Goal: Information Seeking & Learning: Find specific fact

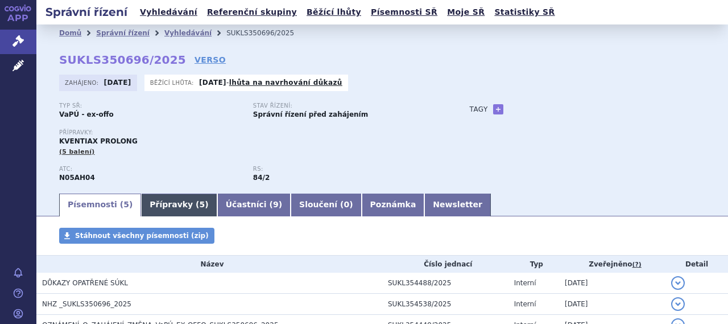
click at [174, 208] on link "Přípravky ( 5 )" at bounding box center [179, 204] width 76 height 23
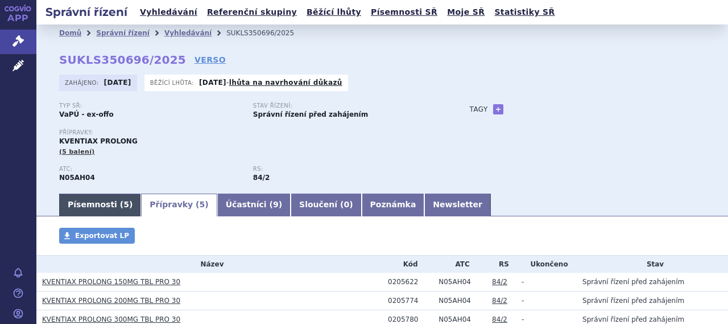
click at [109, 213] on link "Písemnosti ( 5 )" at bounding box center [100, 204] width 82 height 23
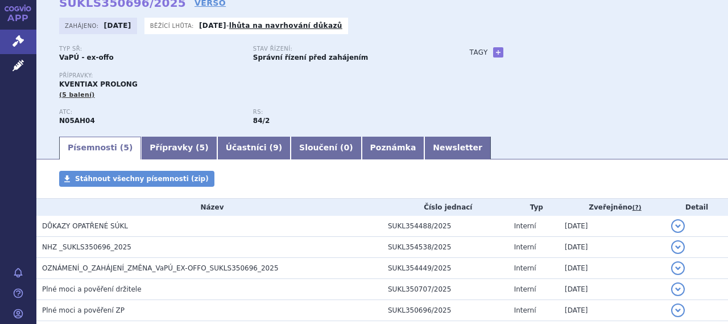
scroll to position [114, 0]
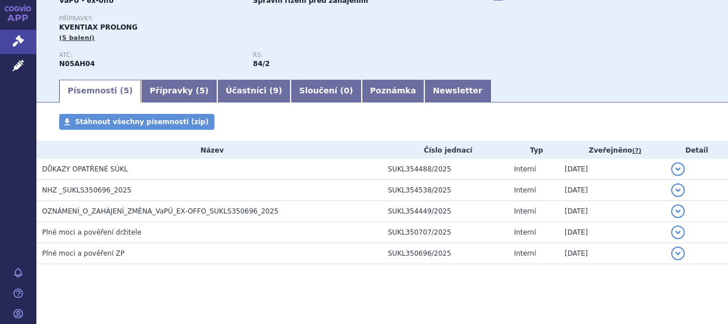
click at [485, 97] on ul "Písemnosti ( 5 ) Přípravky ( 5 ) Účastníci ( 9 ) Sloučení ( 0 ) Poznámka Newsle…" at bounding box center [382, 90] width 646 height 24
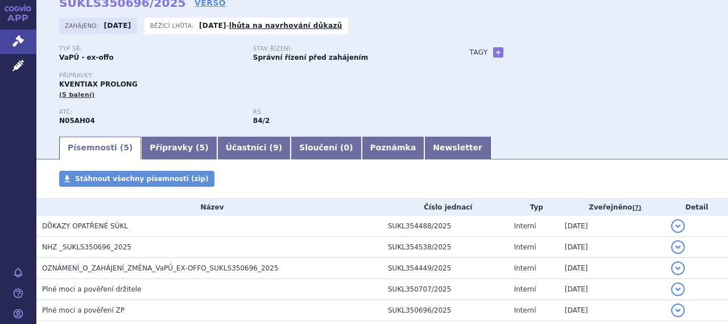
scroll to position [0, 0]
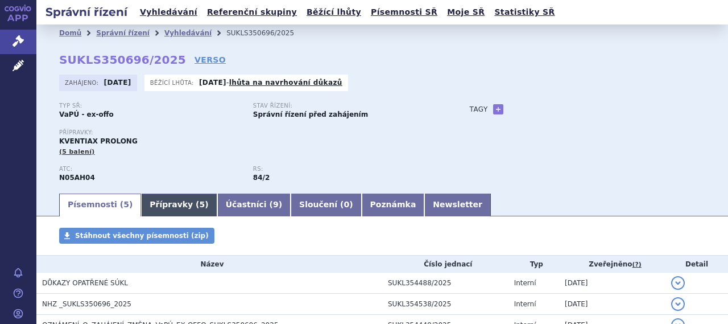
click at [177, 203] on link "Přípravky ( 5 )" at bounding box center [179, 204] width 76 height 23
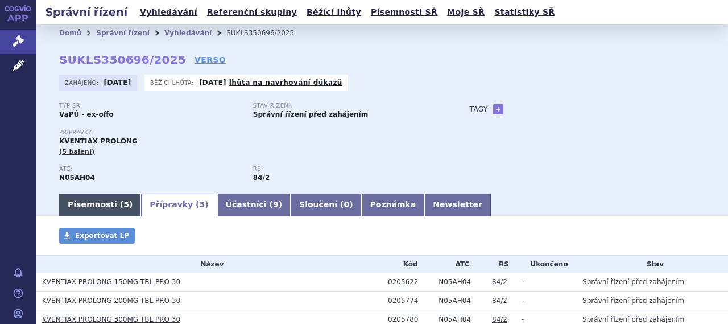
click at [123, 204] on span "5" at bounding box center [126, 204] width 6 height 9
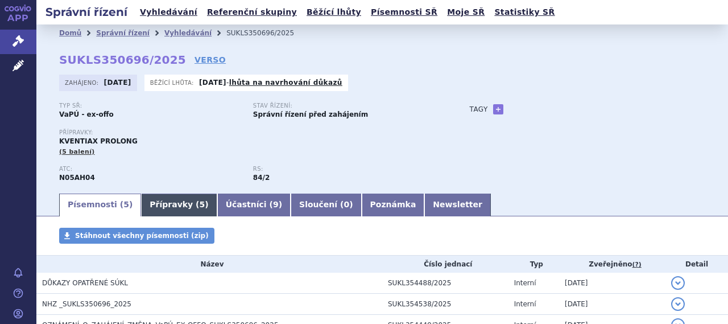
click at [161, 206] on link "Přípravky ( 5 )" at bounding box center [179, 204] width 76 height 23
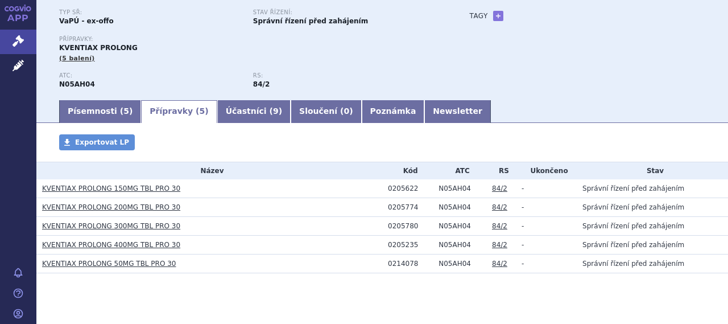
scroll to position [110, 0]
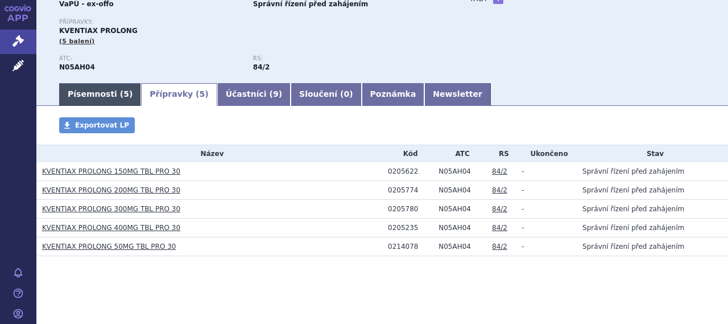
click at [101, 98] on link "Písemnosti ( 5 )" at bounding box center [100, 94] width 82 height 23
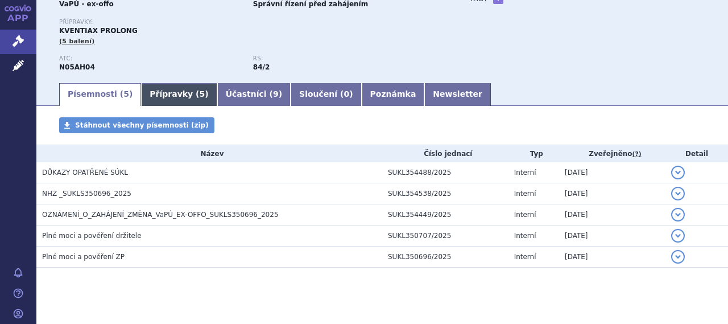
click at [159, 97] on link "Přípravky ( 5 )" at bounding box center [179, 94] width 76 height 23
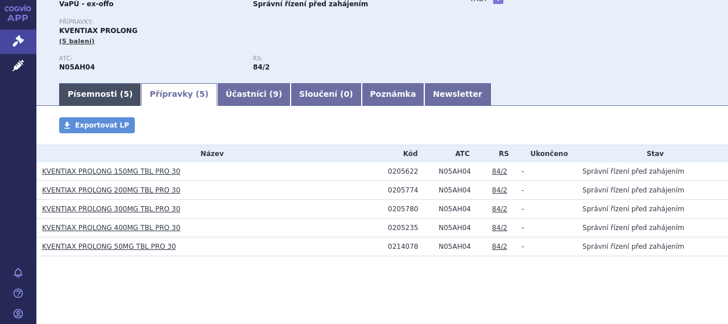
click at [123, 95] on span "5" at bounding box center [126, 93] width 6 height 9
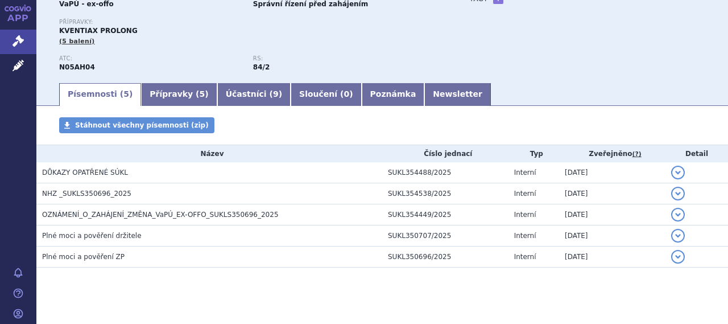
click at [506, 72] on div "Typ SŘ: VaPÚ - ex-offo Stav řízení: Správní řízení před zahájením Přípravky: KV…" at bounding box center [382, 36] width 646 height 89
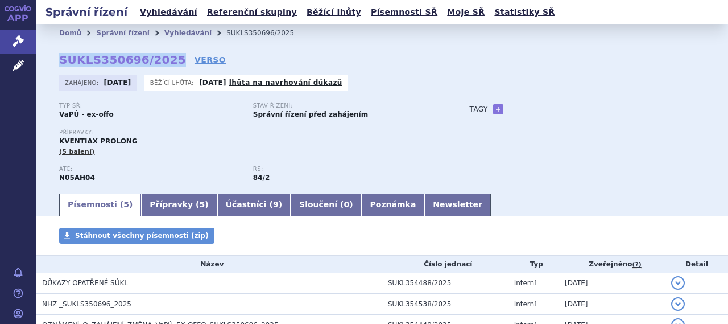
drag, startPoint x: 60, startPoint y: 60, endPoint x: 163, endPoint y: 58, distance: 102.9
click at [163, 58] on strong "SUKLS350696/2025" at bounding box center [122, 60] width 127 height 14
copy strong "SUKLS350696/2025"
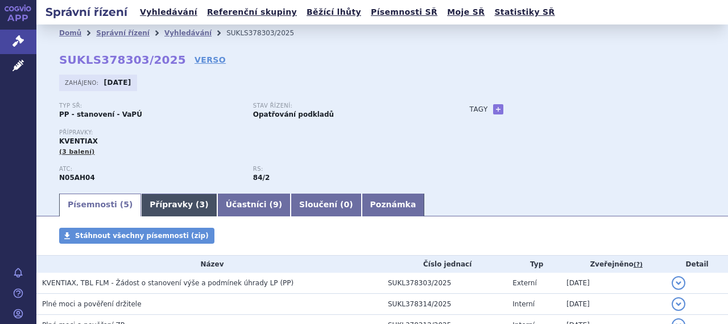
click at [168, 204] on link "Přípravky ( 3 )" at bounding box center [179, 204] width 76 height 23
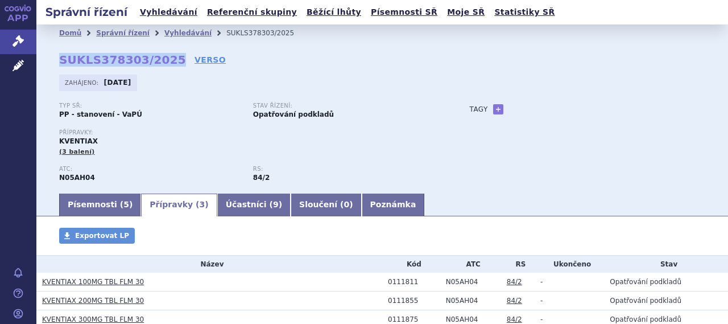
drag, startPoint x: 59, startPoint y: 56, endPoint x: 161, endPoint y: 59, distance: 101.8
click at [164, 59] on strong "SUKLS378303/2025" at bounding box center [122, 60] width 127 height 14
click at [92, 199] on link "Písemnosti ( 5 )" at bounding box center [100, 204] width 82 height 23
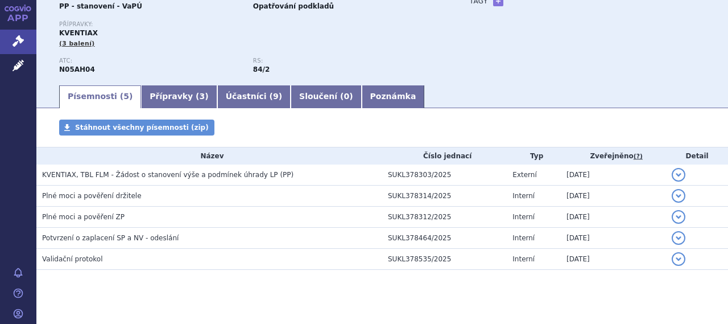
scroll to position [114, 0]
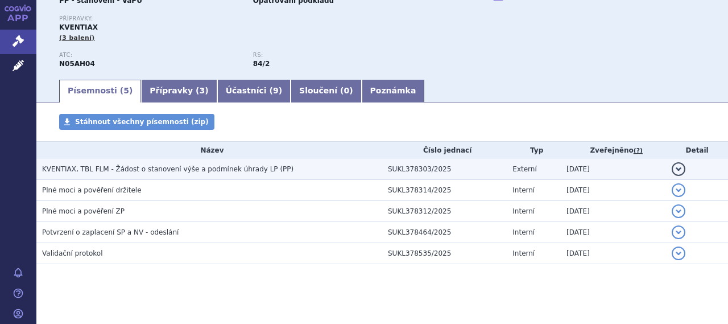
click at [209, 171] on span "KVENTIAX, TBL FLM - Žádost o stanovení výše a podmínek úhrady LP (PP)" at bounding box center [167, 169] width 251 height 8
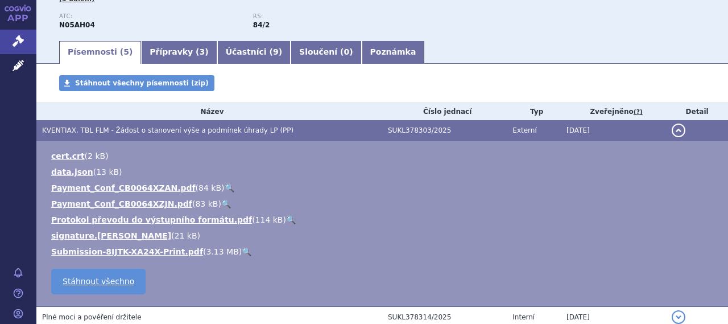
scroll to position [171, 0]
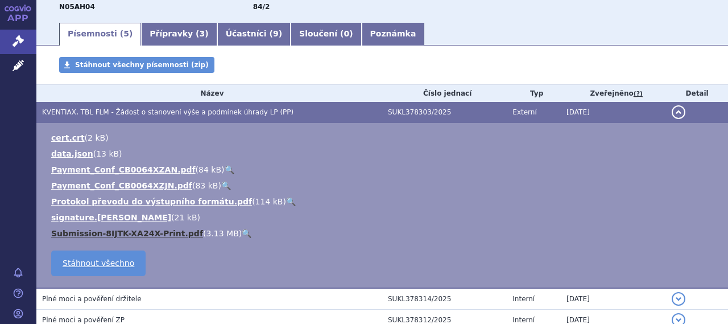
click at [136, 236] on link "Submission-8IJTK-XA24X-Print.pdf" at bounding box center [127, 233] width 152 height 9
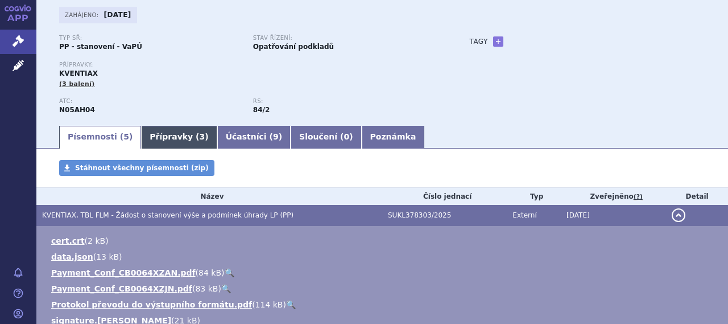
scroll to position [0, 0]
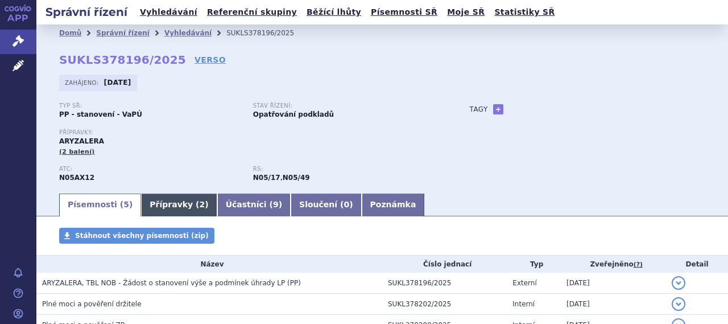
click at [164, 201] on link "Přípravky ( 2 )" at bounding box center [179, 204] width 76 height 23
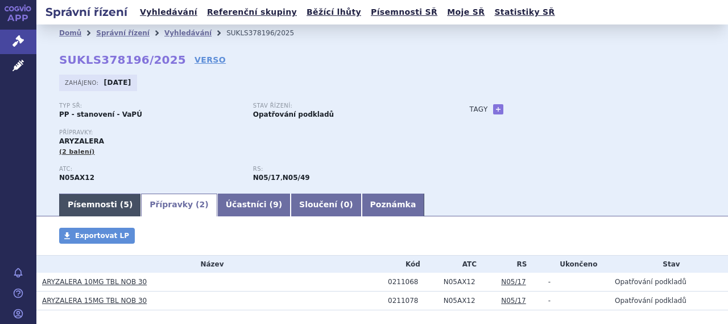
click at [113, 200] on link "Písemnosti ( 5 )" at bounding box center [100, 204] width 82 height 23
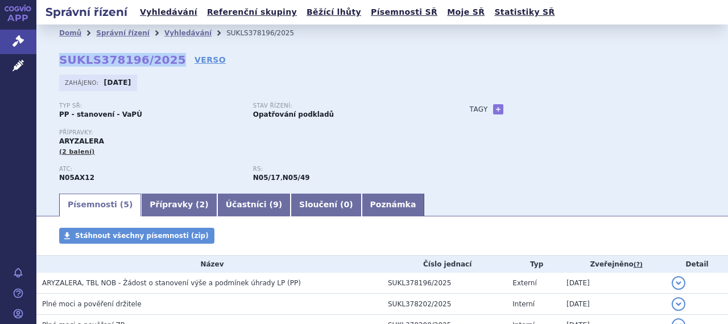
drag, startPoint x: 58, startPoint y: 61, endPoint x: 163, endPoint y: 60, distance: 104.6
click at [163, 60] on div "Domů Správní řízení Vyhledávání SUKLS378196/2025 SUKLS378196/2025 VERSO Zahájen…" at bounding box center [381, 117] width 691 height 150
copy strong "SUKLS378196/2025"
drag, startPoint x: 451, startPoint y: 132, endPoint x: 441, endPoint y: 132, distance: 10.2
click at [451, 132] on div "Typ SŘ: PP - stanovení - VaPÚ Stav řízení: Opatřování podkladů Přípravky: ARYZA…" at bounding box center [382, 146] width 646 height 89
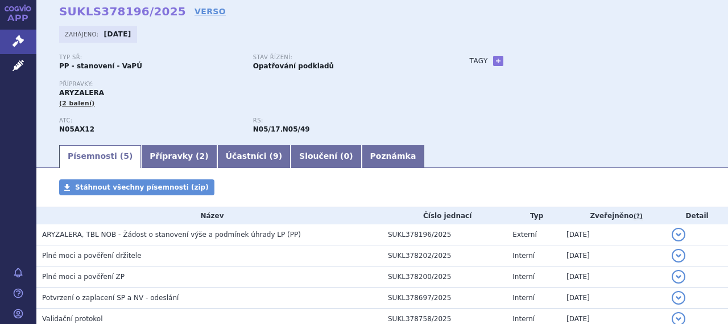
scroll to position [122, 0]
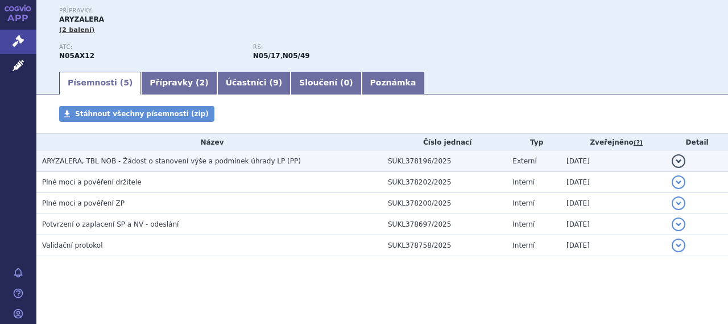
click at [150, 162] on span "ARYZALERA, TBL NOB - Žádost o stanovení výše a podmínek úhrady LP (PP)" at bounding box center [171, 161] width 259 height 8
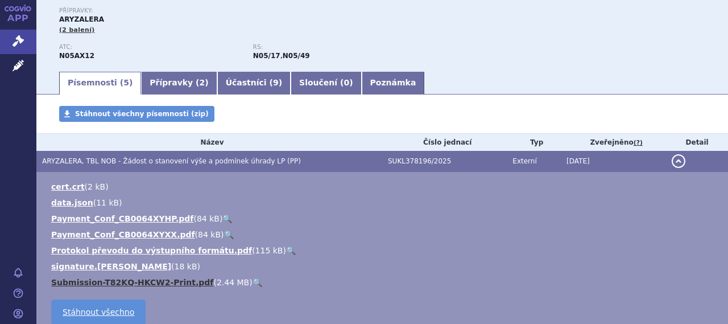
click at [102, 282] on link "Submission-T82KQ-HKCW2-Print.pdf" at bounding box center [132, 281] width 162 height 9
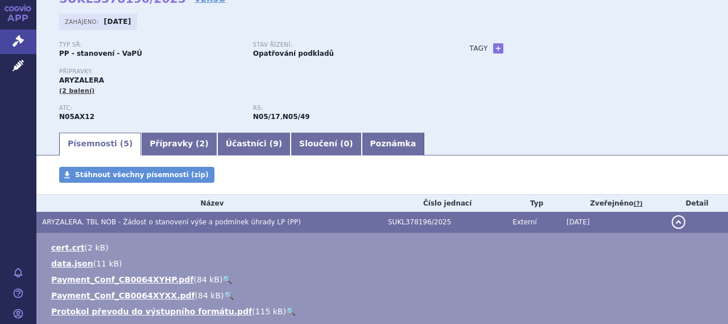
scroll to position [8, 0]
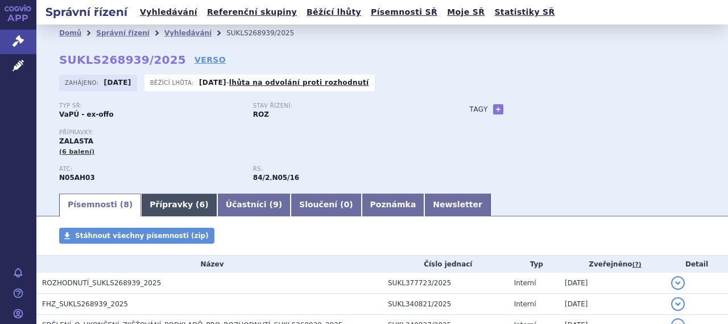
click at [177, 203] on link "Přípravky ( 6 )" at bounding box center [179, 204] width 76 height 23
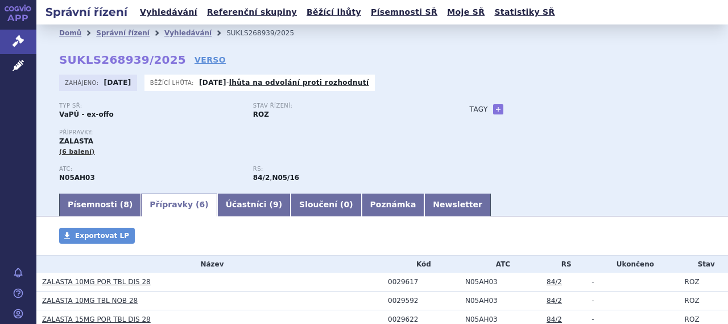
click at [550, 159] on div "Typ SŘ: VaPÚ - ex-offo Stav řízení: ROZ Přípravky: ZALASTA (6 balení) ATC: N05A…" at bounding box center [382, 146] width 646 height 89
click at [537, 164] on div "Typ SŘ: VaPÚ - ex-offo Stav řízení: ROZ Přípravky: ZALASTA (6 balení) ATC: N05A…" at bounding box center [382, 146] width 646 height 89
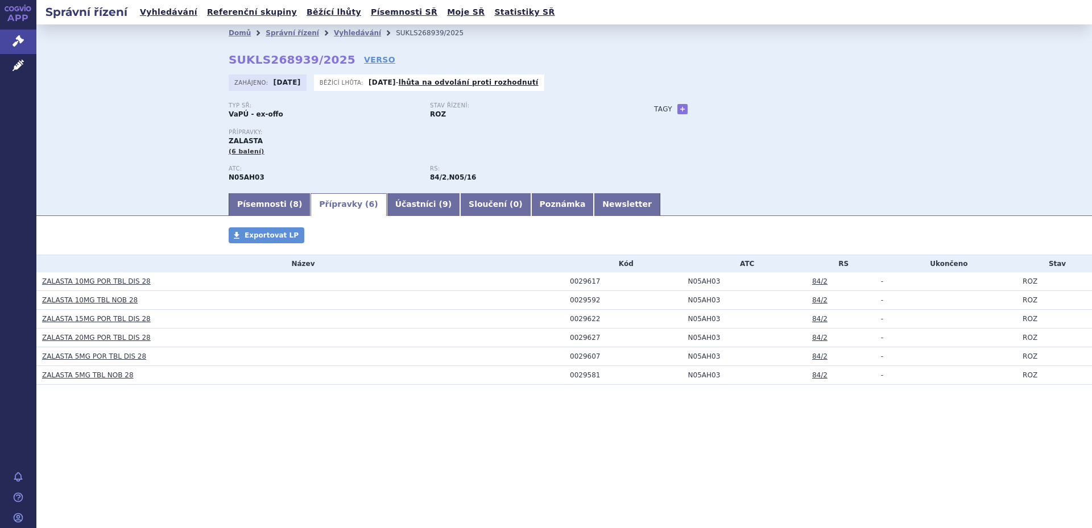
click at [176, 114] on div "Domů Správní řízení Vyhledávání SUKLS268939/2025 SUKLS268939/2025 VERSO Zahájen…" at bounding box center [563, 107] width 1055 height 167
click at [173, 117] on div "Domů Správní řízení Vyhledávání SUKLS268939/2025 SUKLS268939/2025 VERSO Zahájen…" at bounding box center [563, 107] width 1055 height 167
click at [291, 203] on link "Písemnosti ( 8 )" at bounding box center [270, 204] width 82 height 23
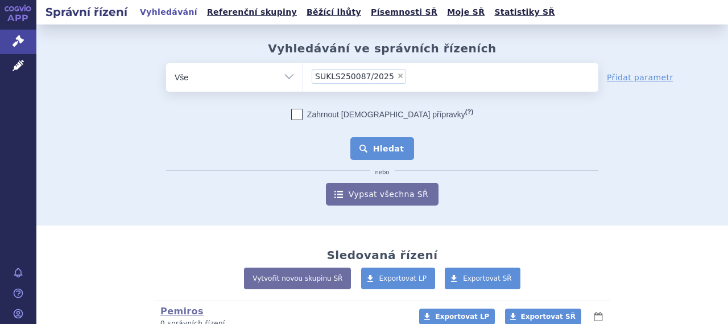
click at [380, 146] on button "Hledat" at bounding box center [382, 148] width 64 height 23
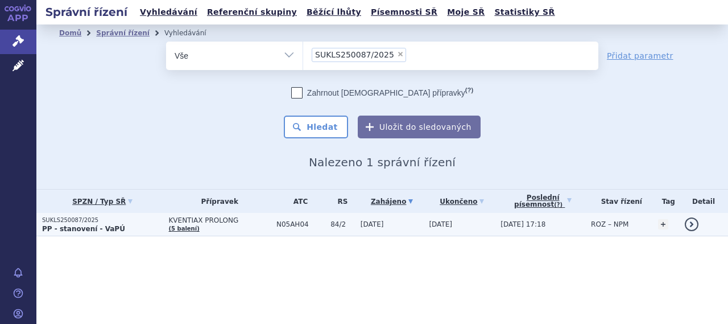
click at [231, 223] on td "KVENTIAX PROLONG (5 balení)" at bounding box center [216, 224] width 107 height 23
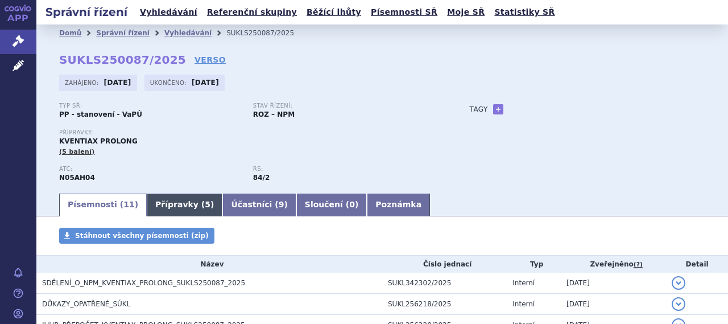
click at [161, 202] on link "Přípravky ( 5 )" at bounding box center [185, 204] width 76 height 23
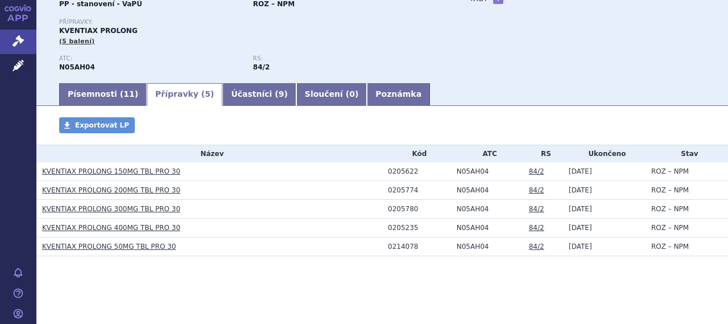
scroll to position [53, 0]
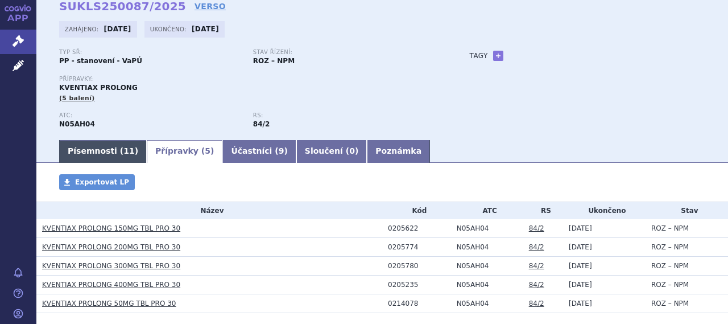
click at [113, 157] on link "Písemnosti ( 11 )" at bounding box center [103, 151] width 88 height 23
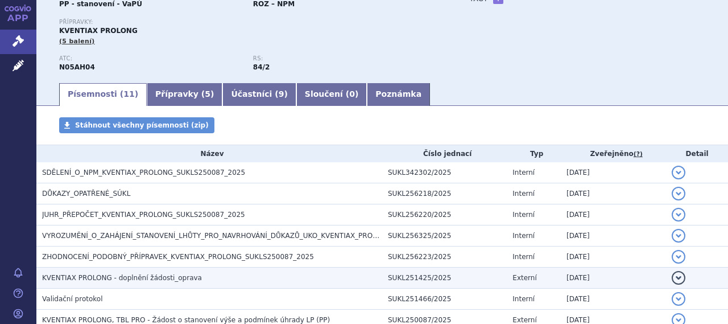
scroll to position [53, 0]
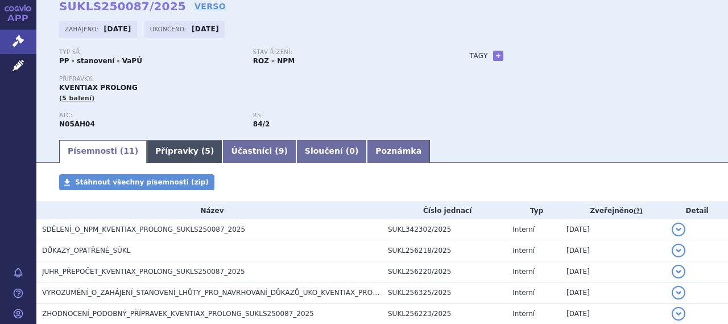
click at [177, 147] on link "Přípravky ( 5 )" at bounding box center [185, 151] width 76 height 23
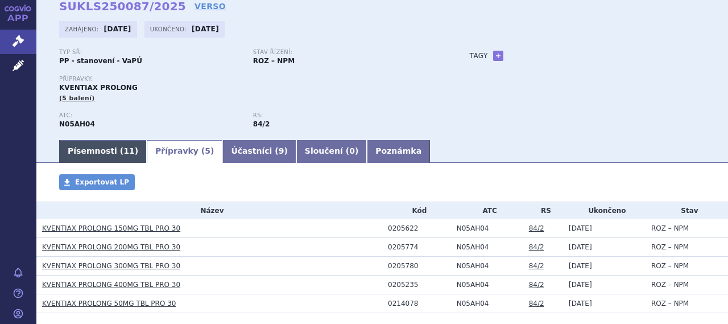
click at [123, 148] on span "11" at bounding box center [128, 150] width 11 height 9
